Goal: Navigation & Orientation: Find specific page/section

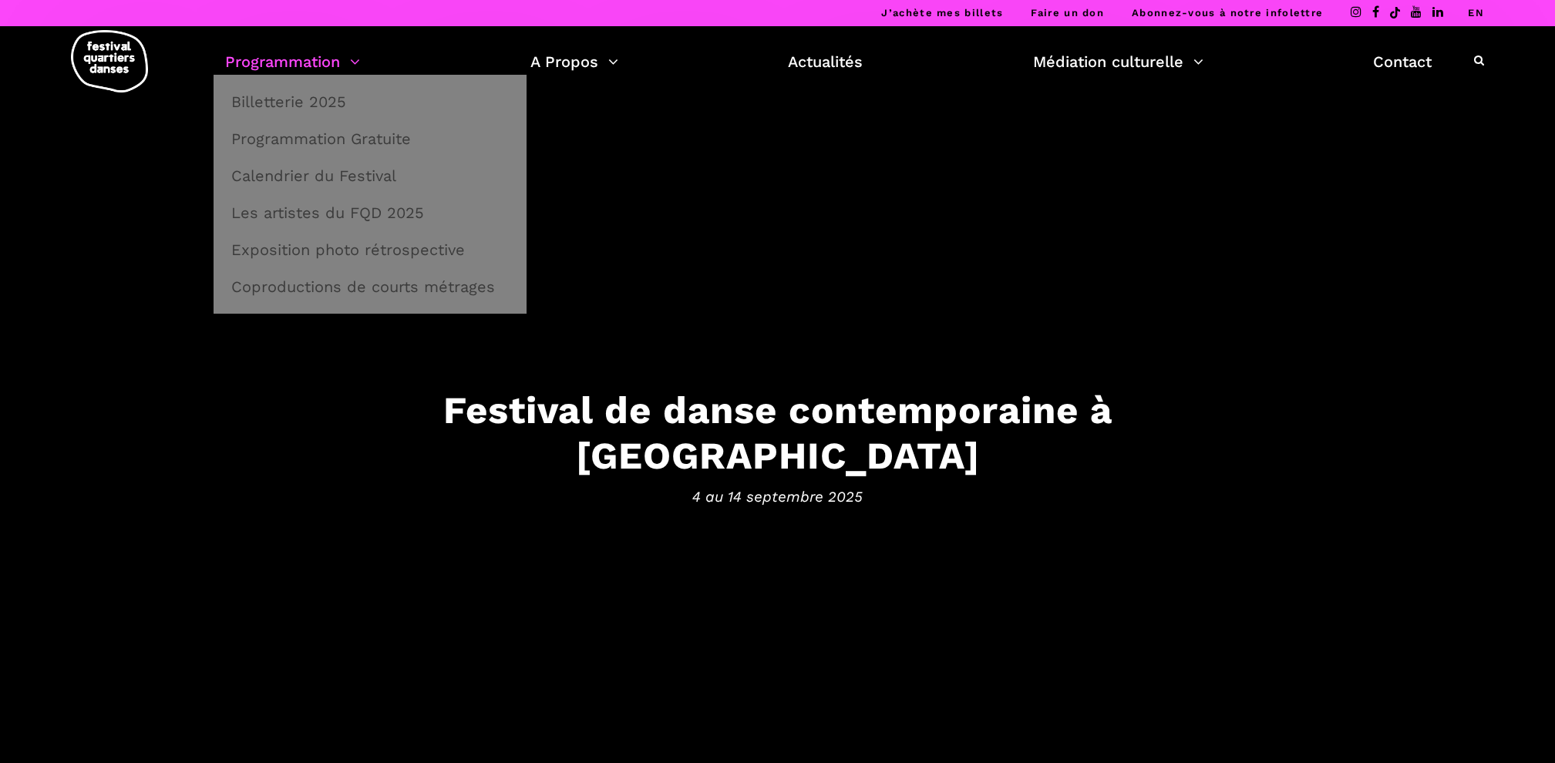
click at [357, 49] on link "Programmation" at bounding box center [292, 62] width 135 height 26
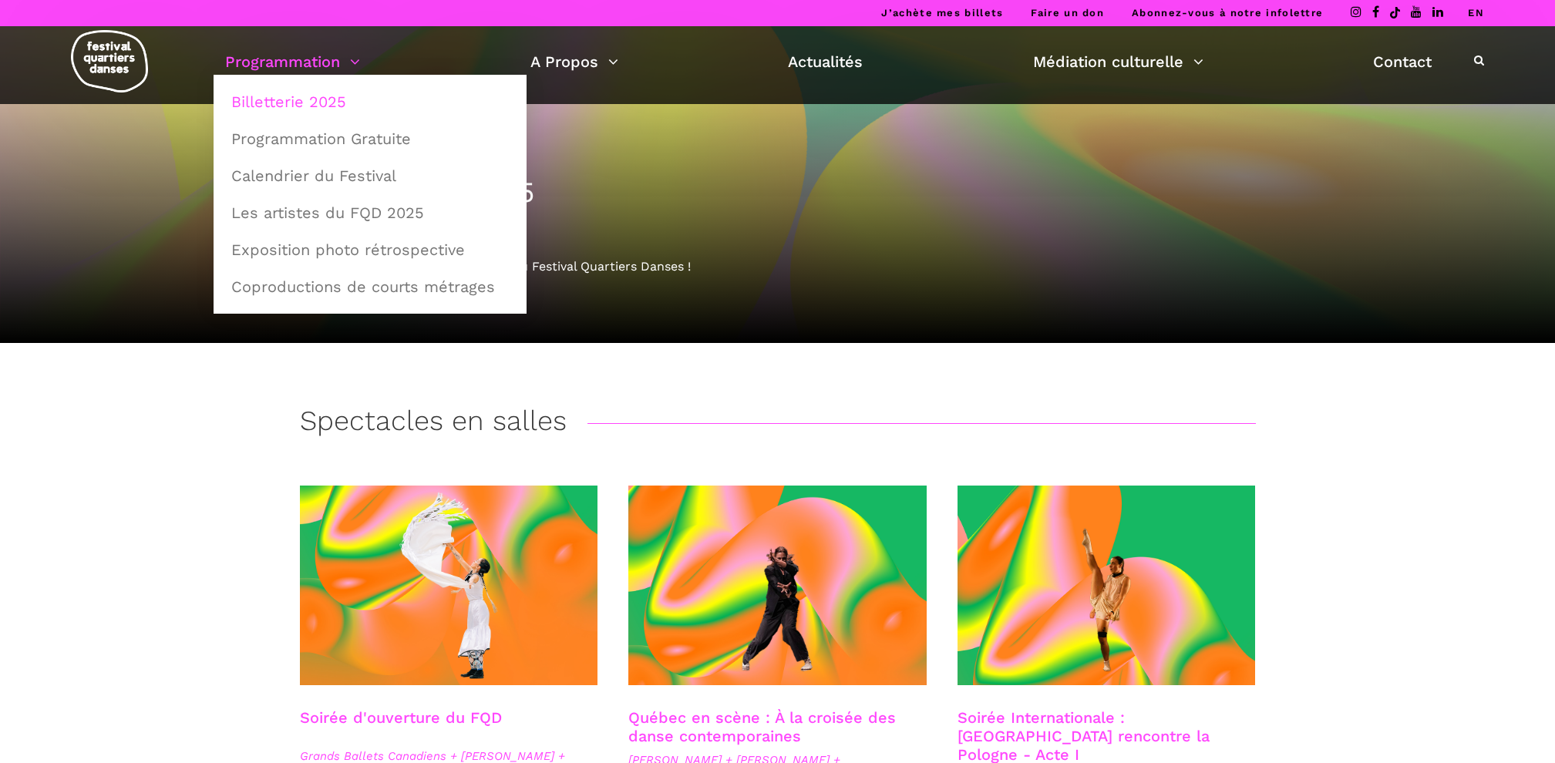
click at [311, 66] on link "Programmation" at bounding box center [292, 62] width 135 height 26
click at [311, 177] on link "Calendrier du Festival" at bounding box center [370, 175] width 296 height 35
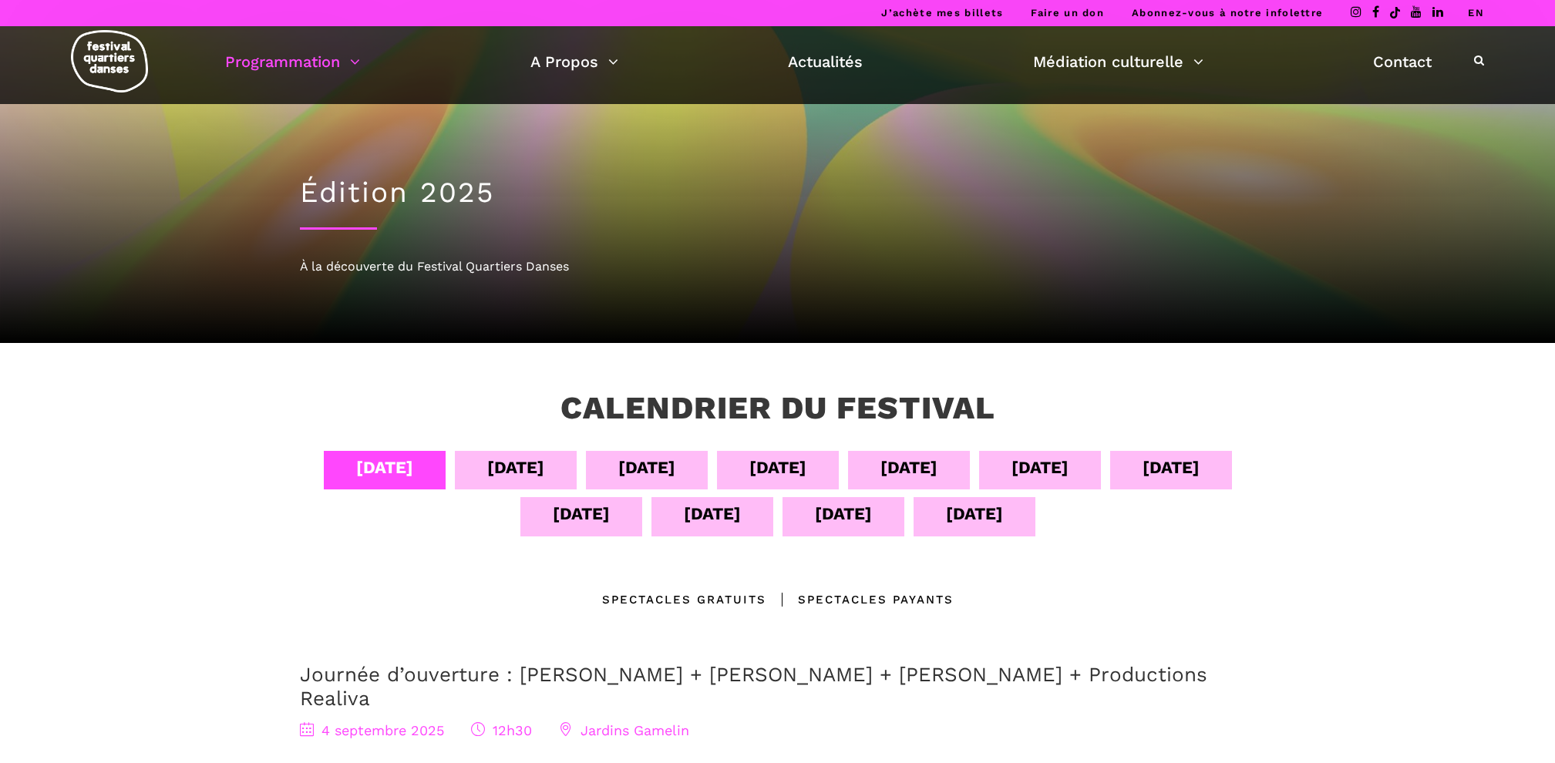
click at [700, 521] on div "[DATE]" at bounding box center [712, 513] width 57 height 27
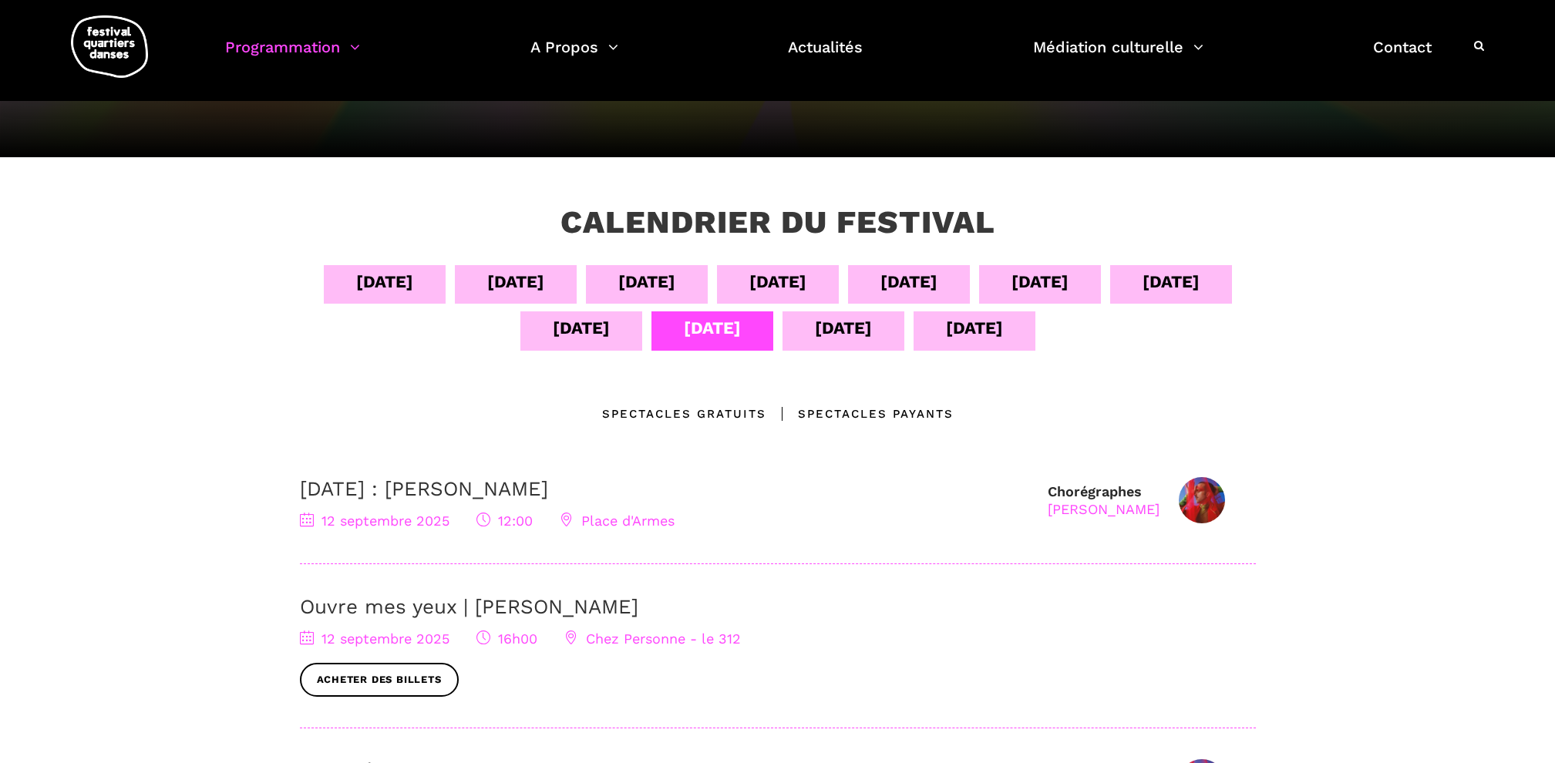
scroll to position [161, 0]
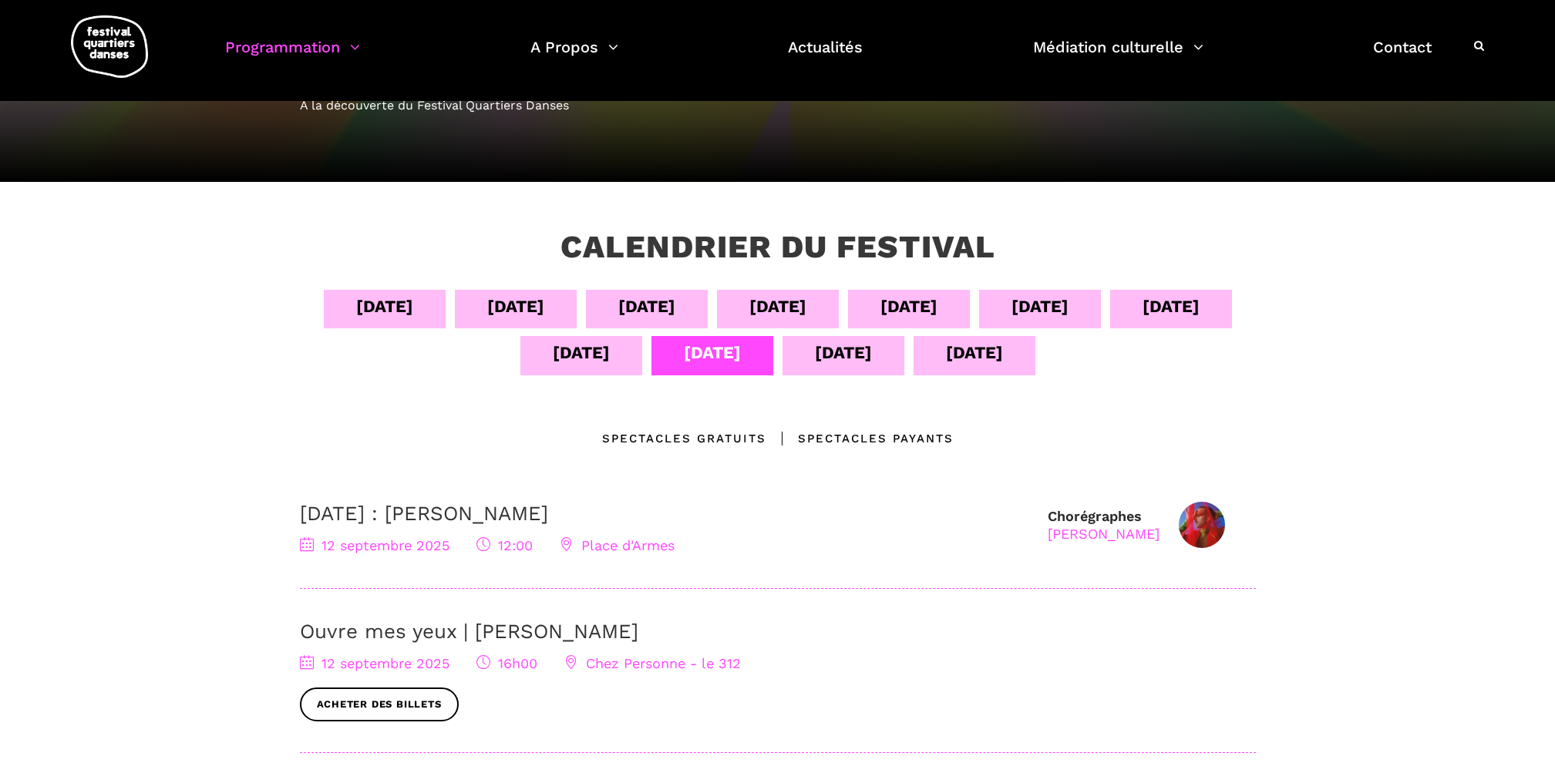
click at [849, 360] on div "13 sept" at bounding box center [843, 352] width 57 height 27
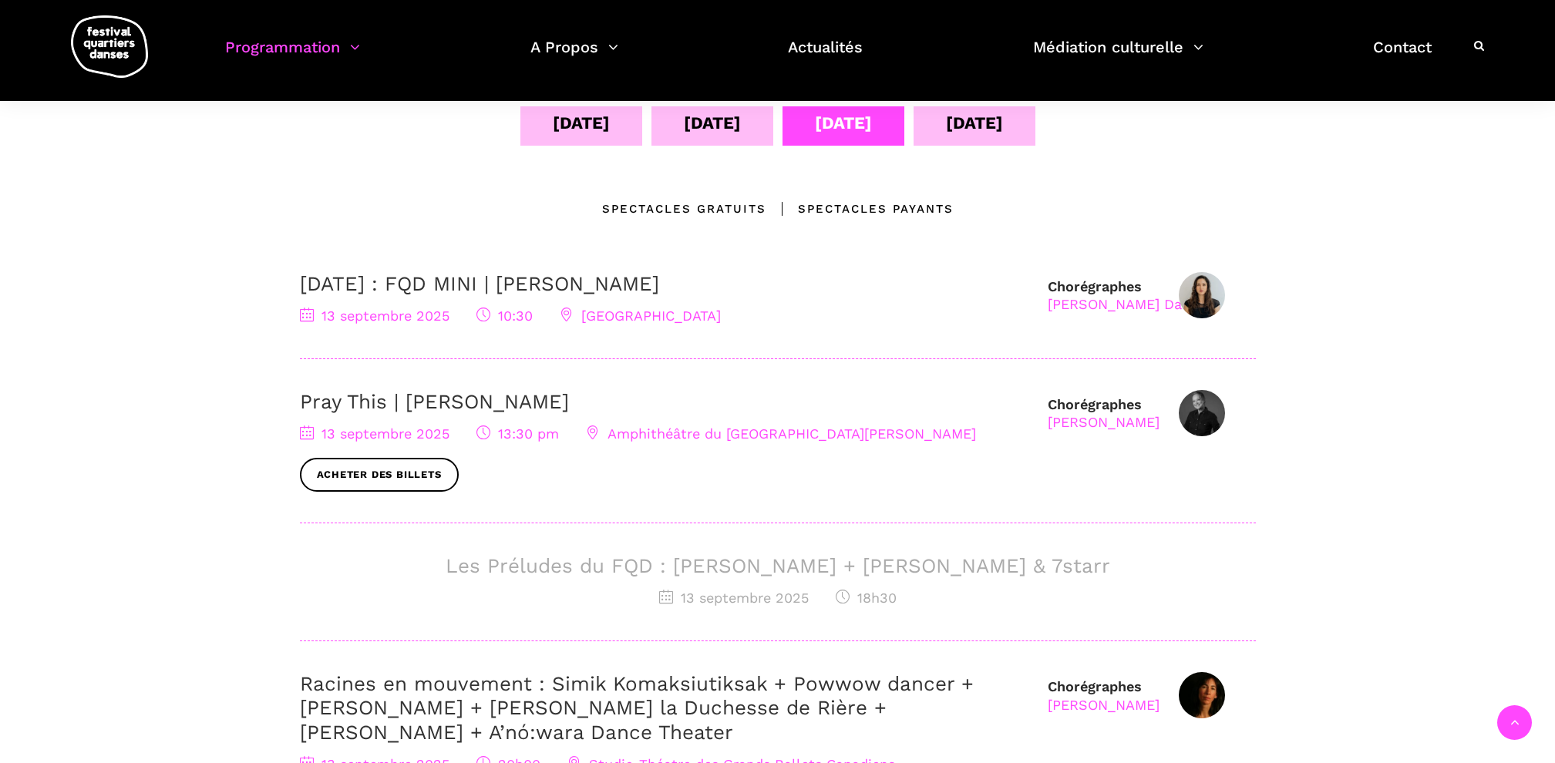
scroll to position [389, 0]
click at [992, 138] on div "14 sept" at bounding box center [974, 124] width 57 height 27
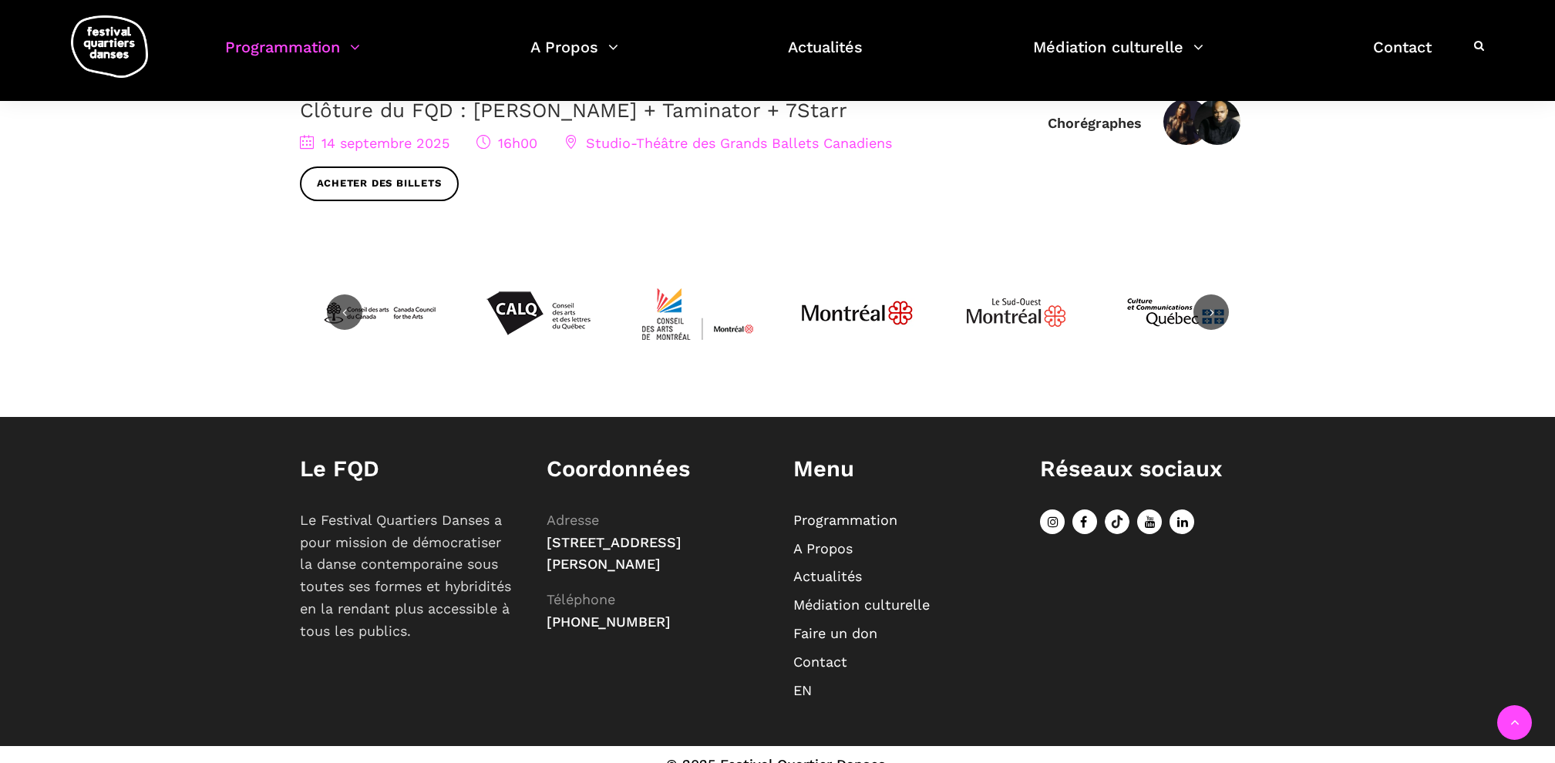
scroll to position [749, 0]
